Goal: Information Seeking & Learning: Learn about a topic

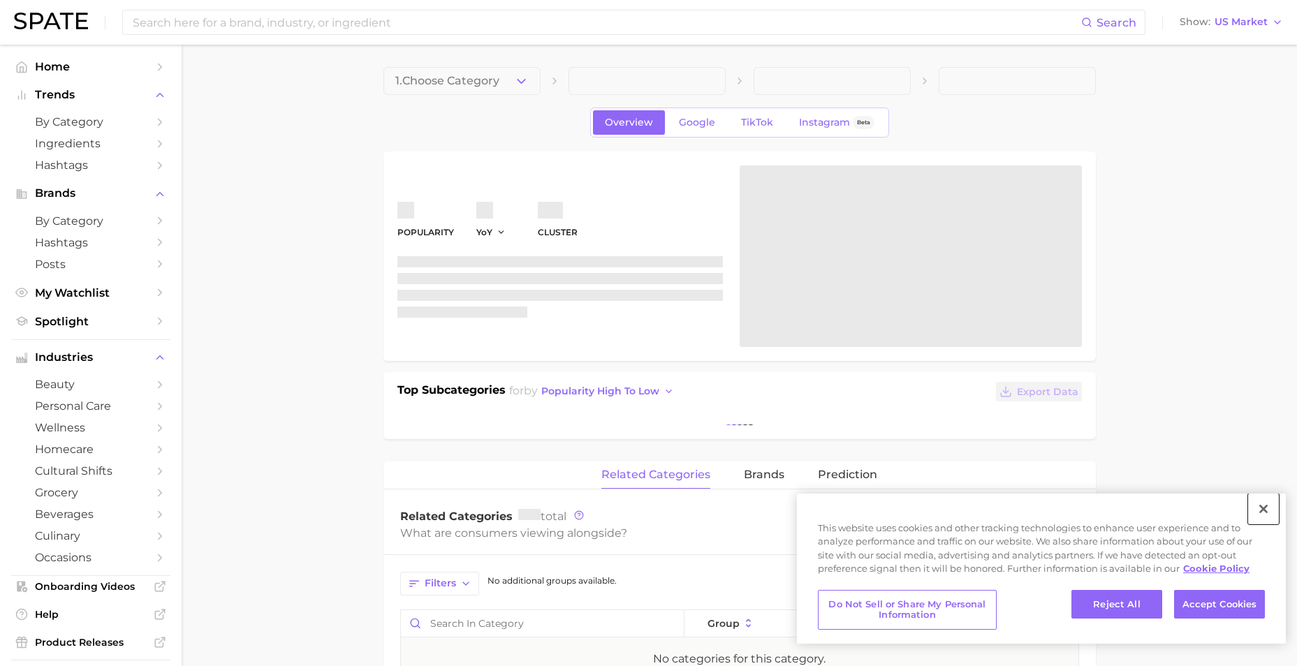
click at [1260, 511] on button "Close" at bounding box center [1263, 509] width 31 height 31
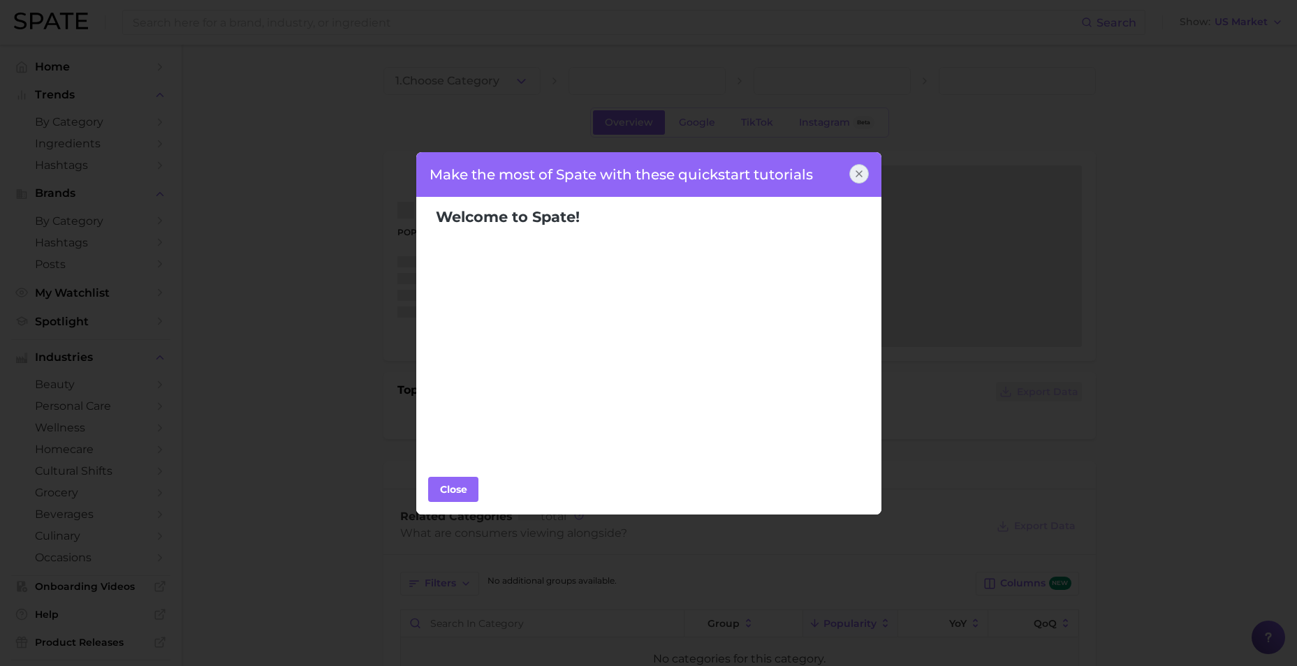
click at [856, 175] on icon at bounding box center [858, 173] width 11 height 11
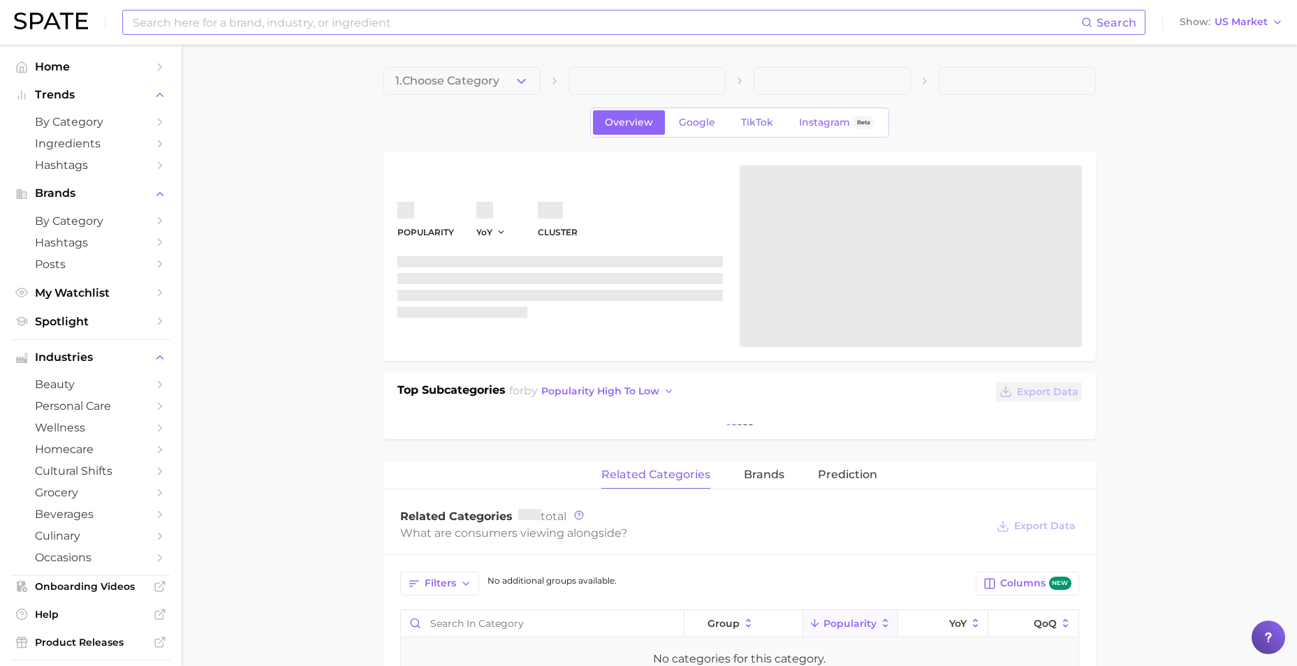
drag, startPoint x: 235, startPoint y: 6, endPoint x: 240, endPoint y: 15, distance: 9.7
click at [235, 6] on div "Search Show US Market" at bounding box center [648, 22] width 1269 height 45
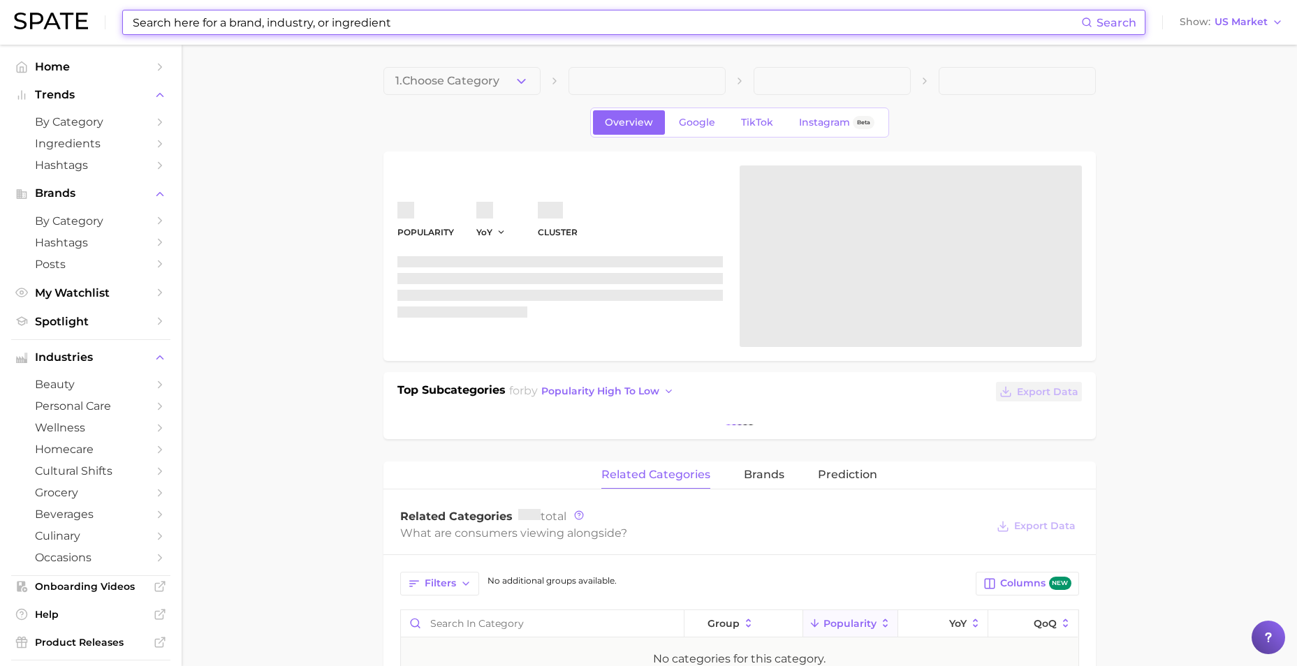
click at [240, 15] on input at bounding box center [606, 22] width 950 height 24
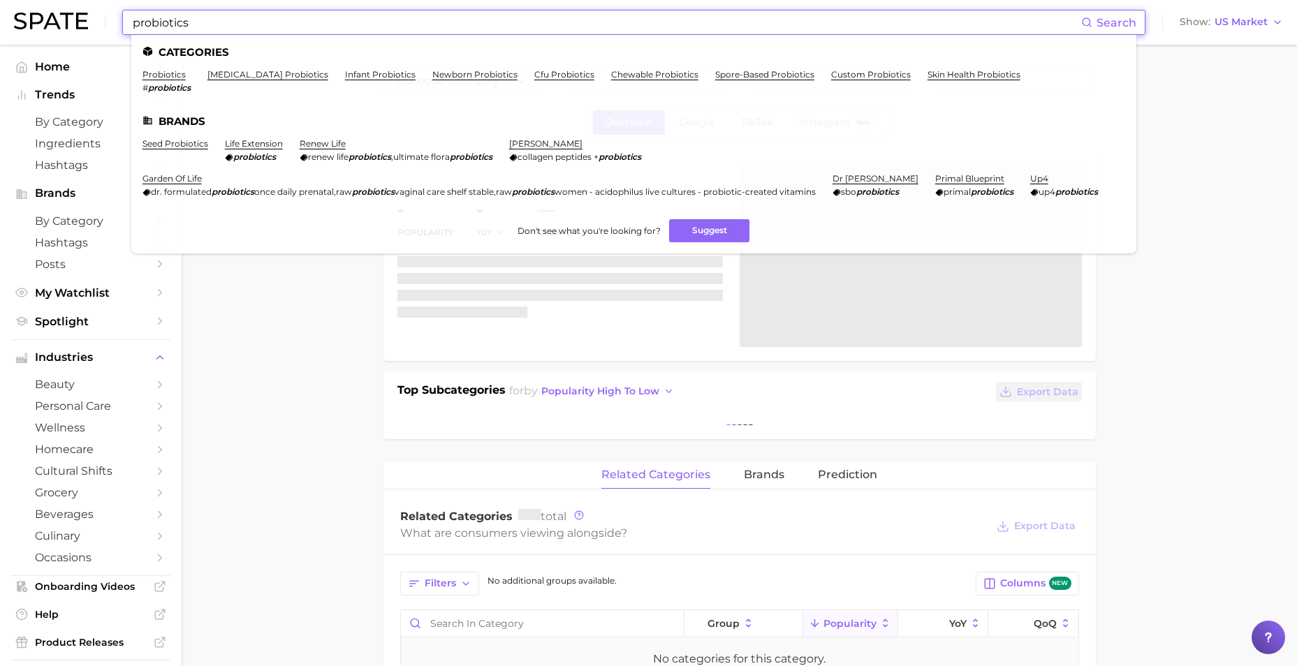
type input "probiotics"
click at [177, 73] on link "probiotics" at bounding box center [163, 74] width 43 height 10
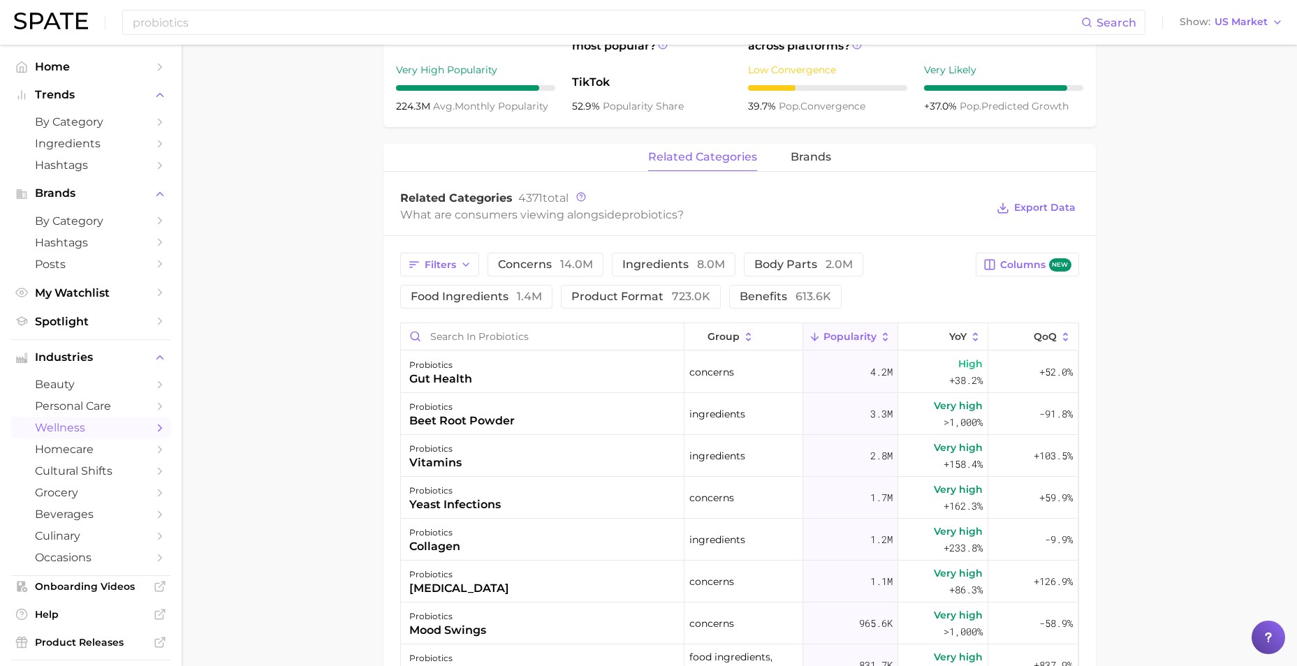
scroll to position [559, 0]
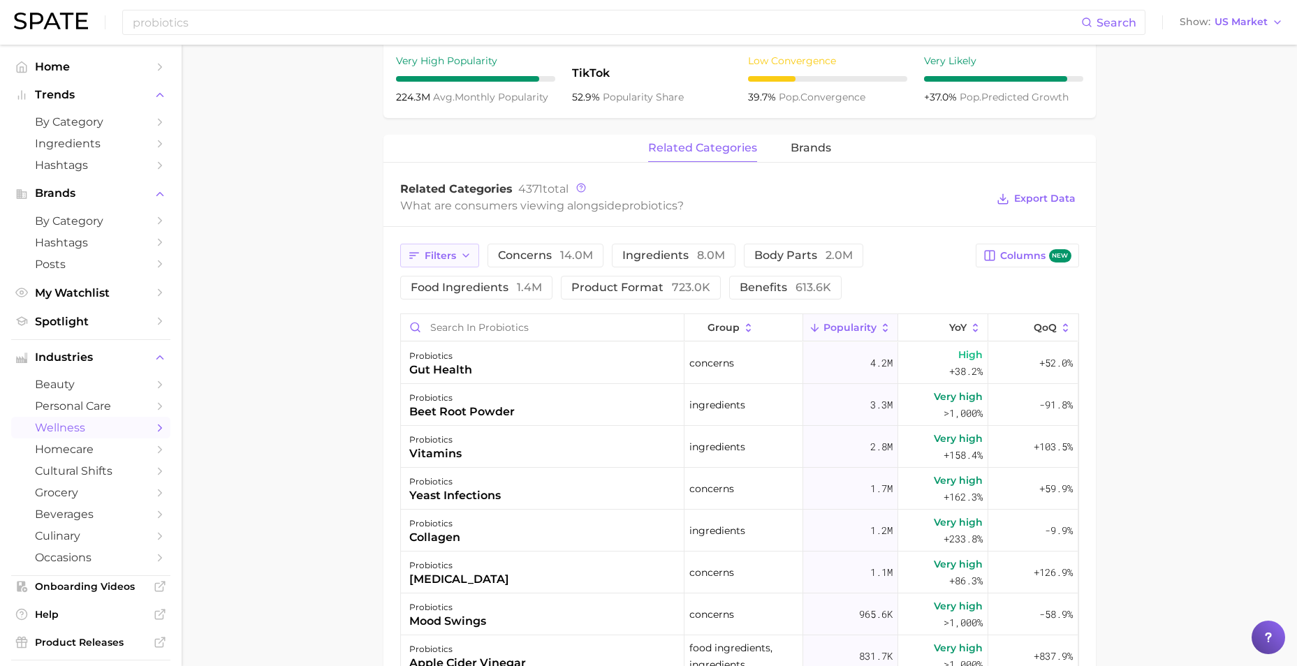
click at [459, 257] on button "Filters" at bounding box center [439, 256] width 79 height 24
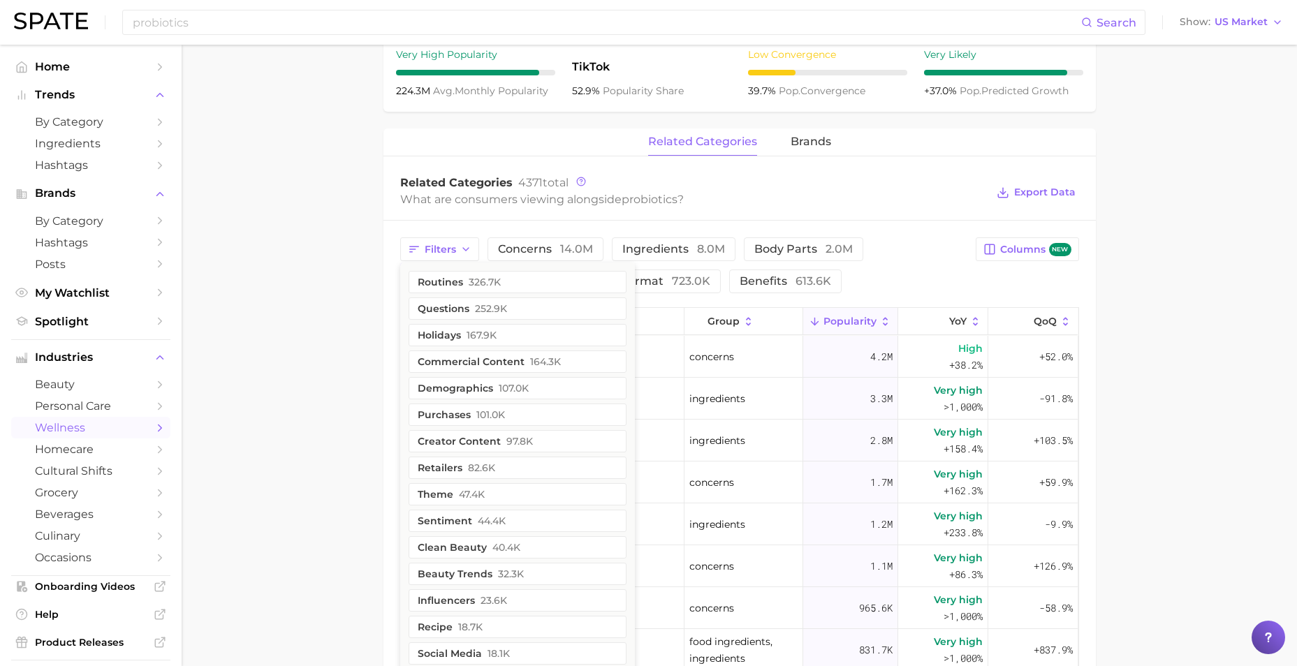
scroll to position [561, 0]
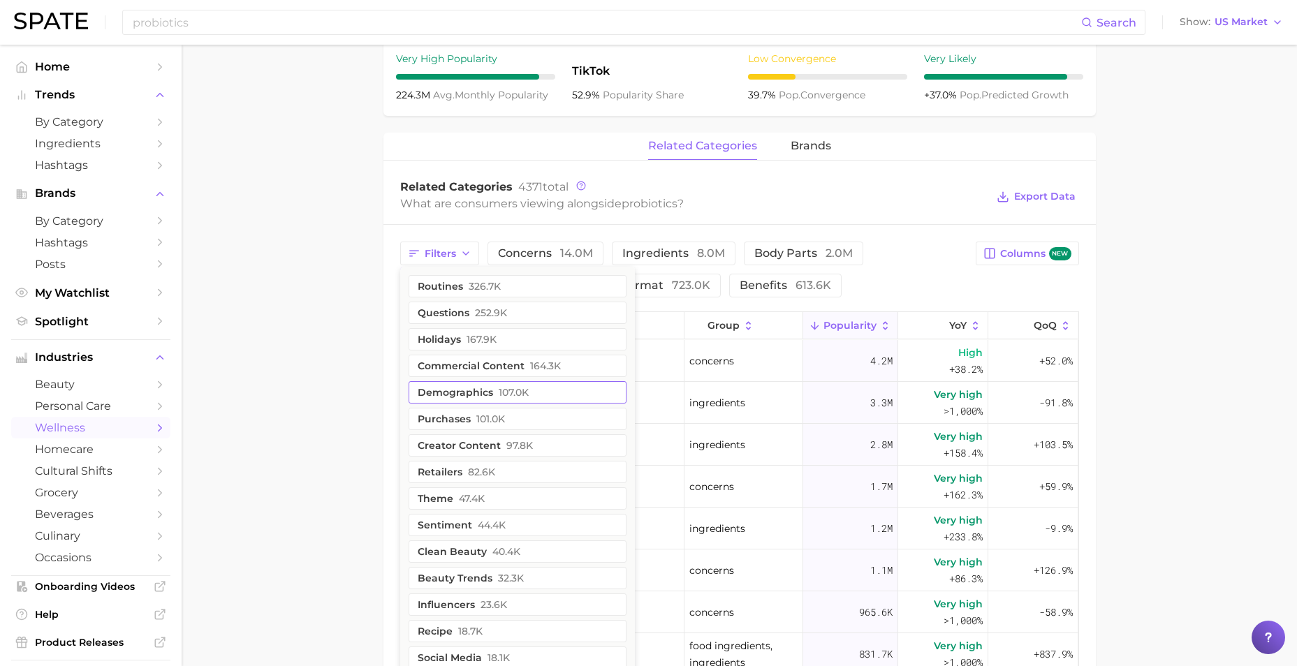
click at [520, 398] on span "107.0k" at bounding box center [513, 392] width 30 height 11
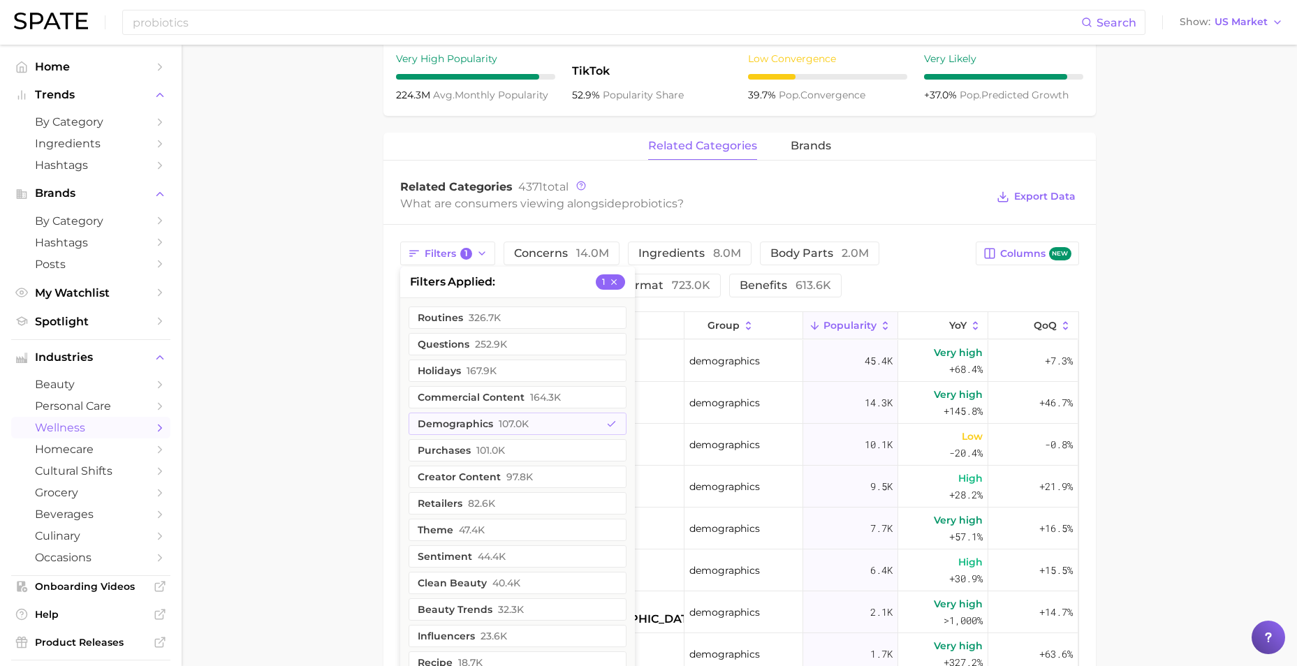
click at [1144, 529] on main "1. supplements & ingestibles 2. supplements 3. probiotic 4. probiotics Overview…" at bounding box center [739, 274] width 1115 height 1580
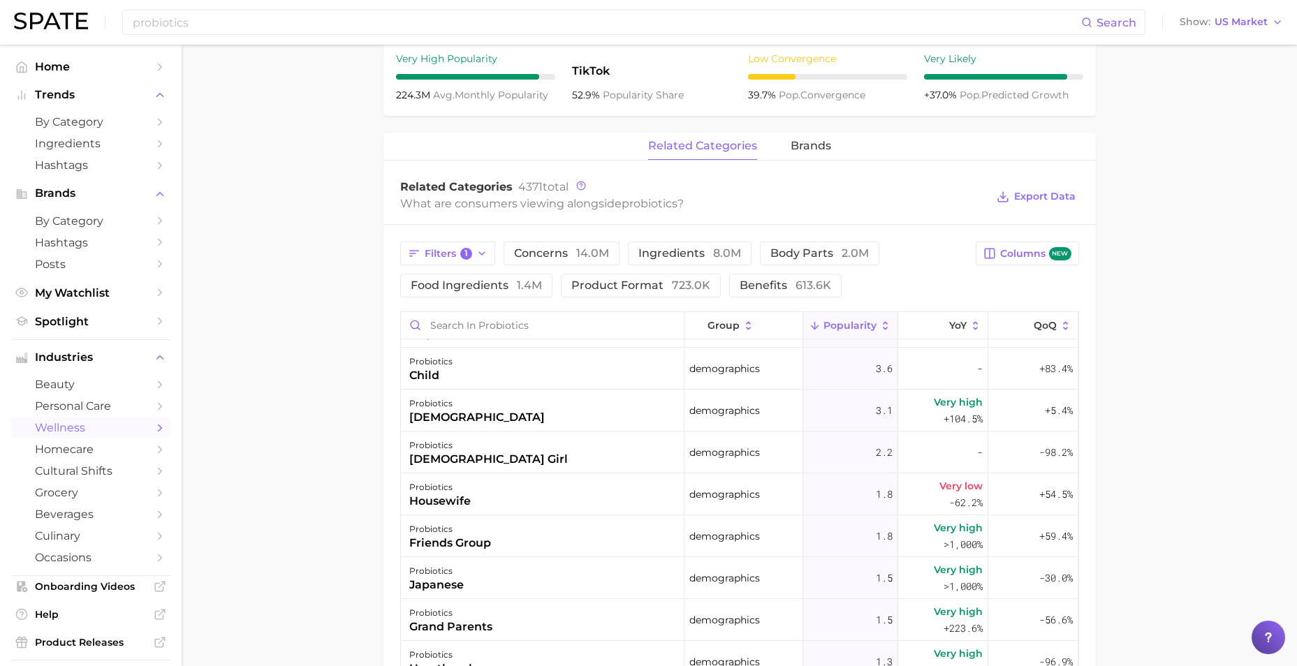
scroll to position [2304, 0]
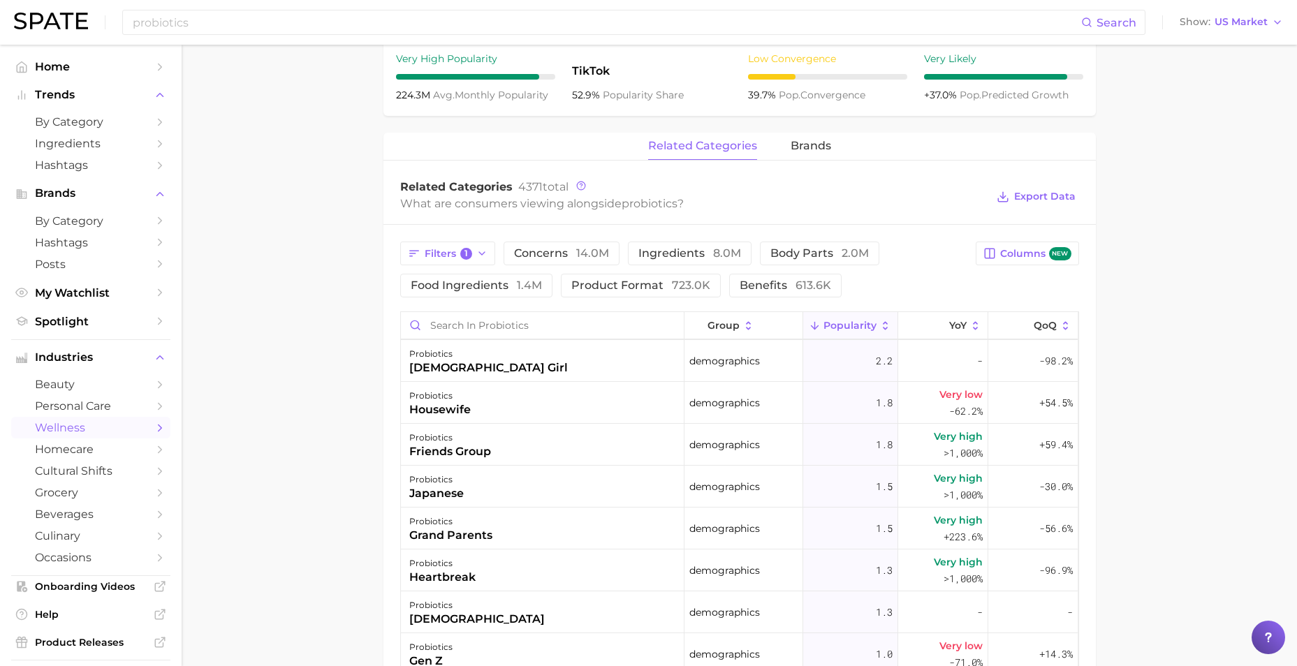
click at [311, 307] on main "1. supplements & ingestibles 2. supplements 3. probiotic 4. probiotics Overview…" at bounding box center [739, 274] width 1115 height 1580
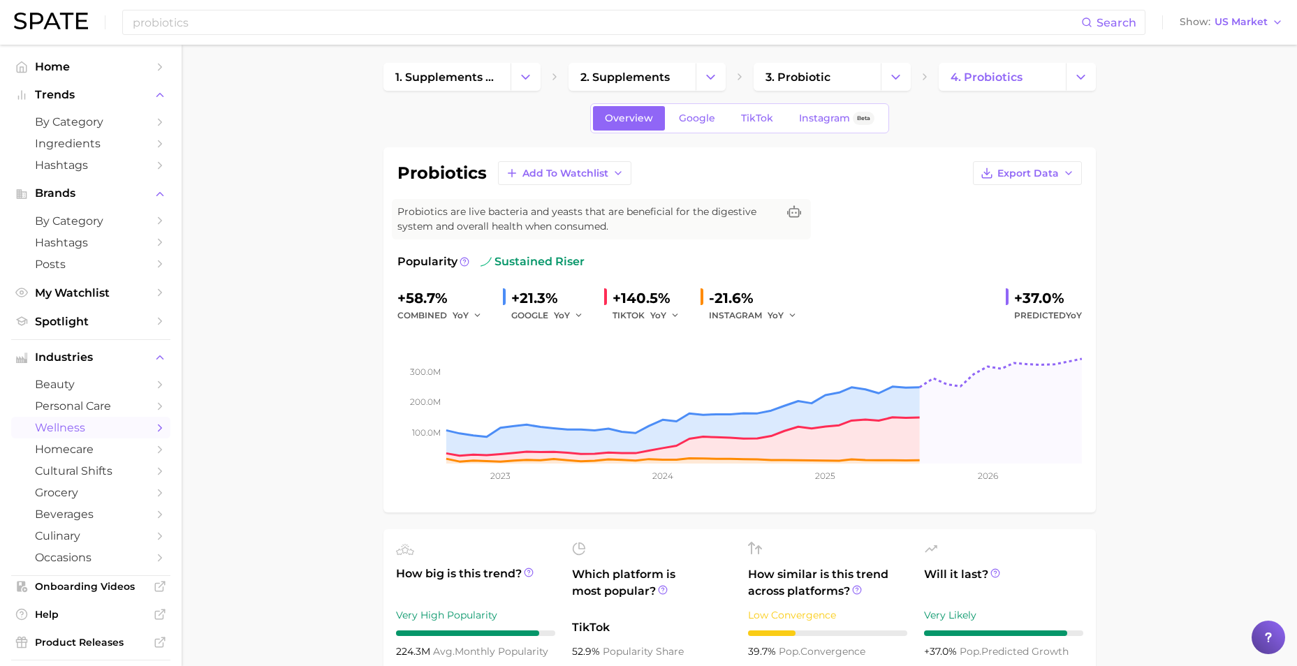
scroll to position [0, 0]
